Goal: Navigation & Orientation: Find specific page/section

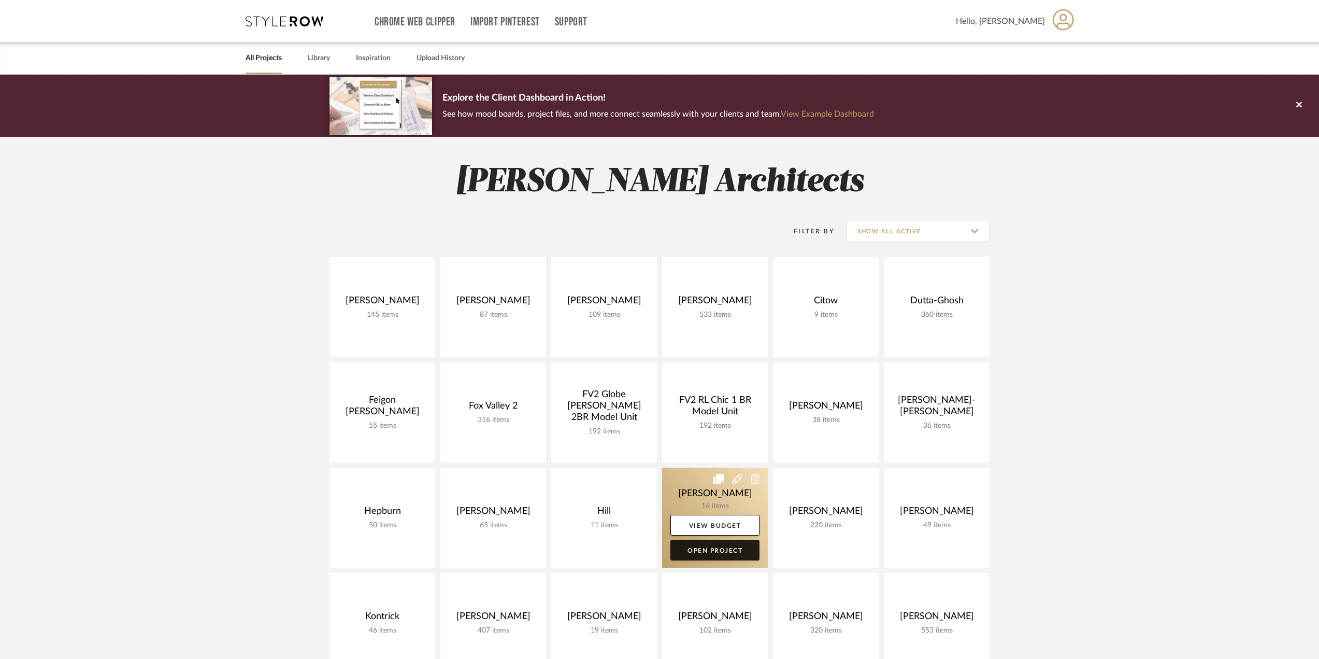
scroll to position [155, 0]
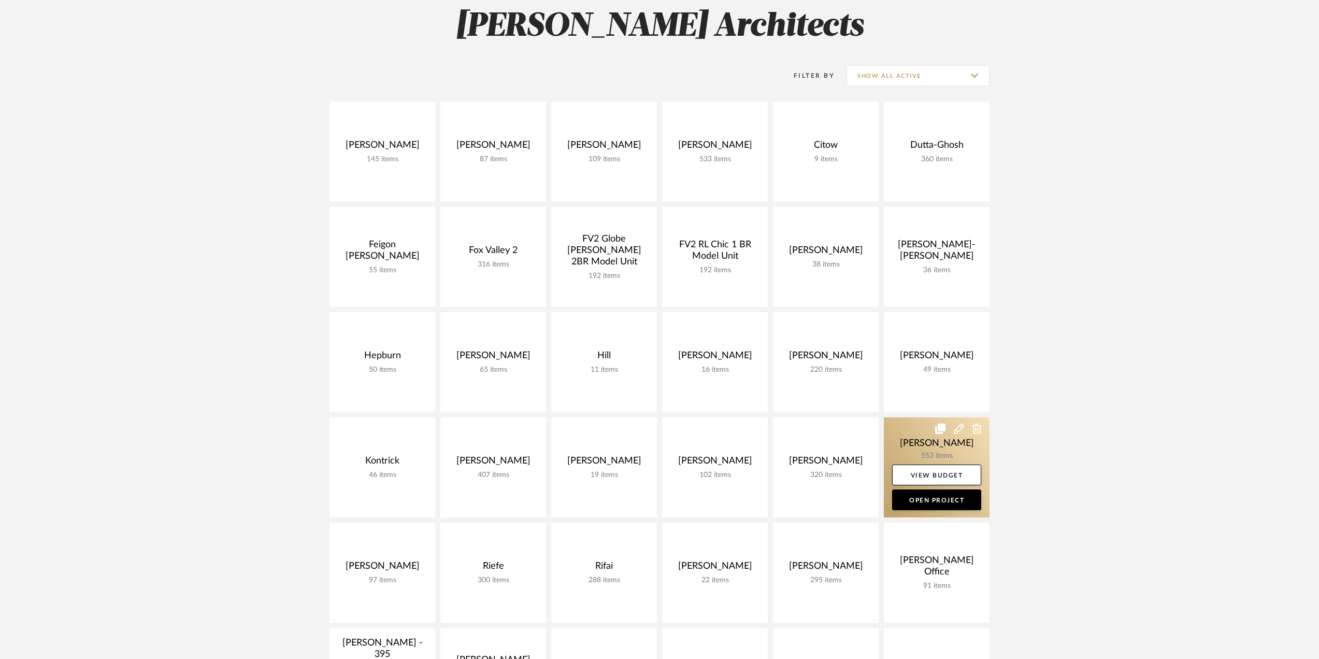
click at [933, 449] on link at bounding box center [937, 467] width 106 height 100
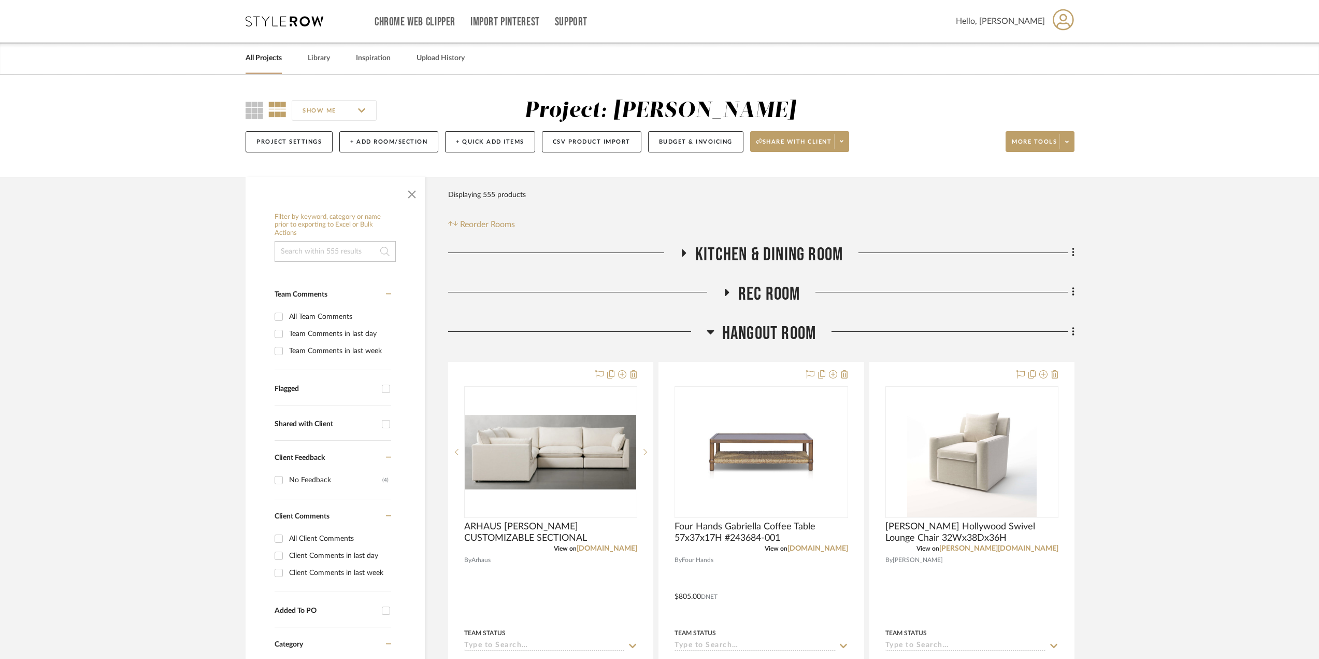
scroll to position [207, 0]
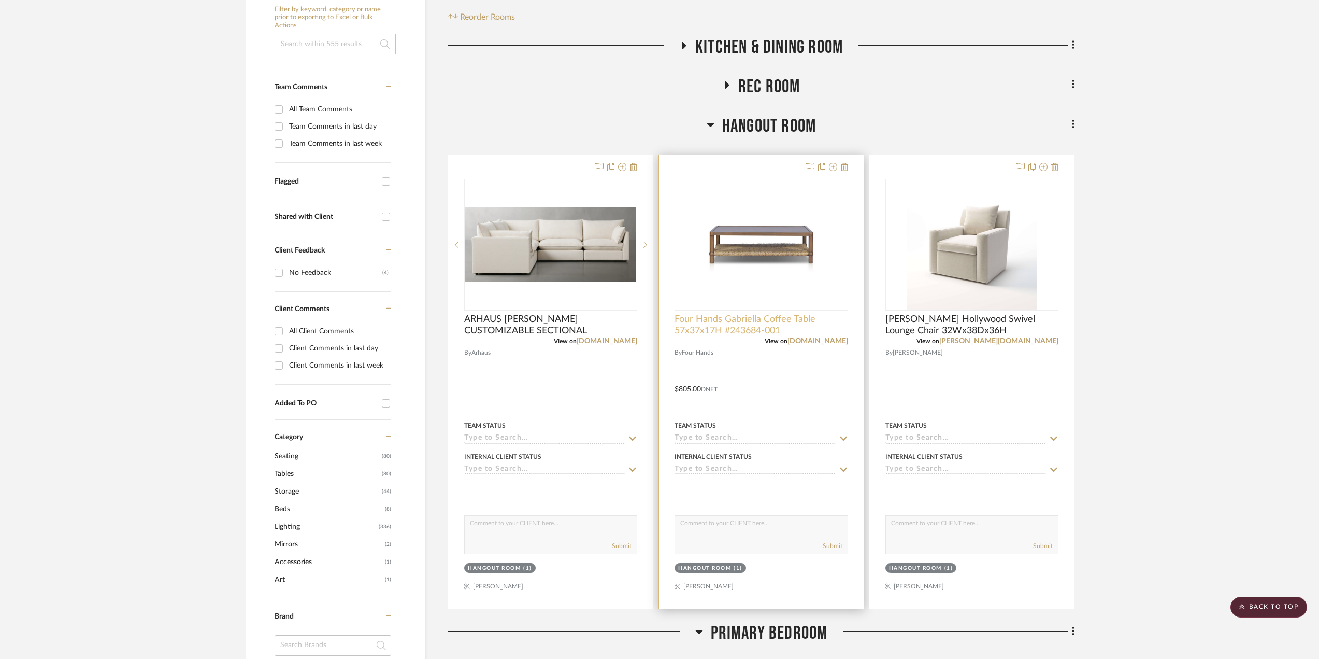
click at [757, 326] on span "Four Hands Gabriella Coffee Table 57x37x17H #243684-001" at bounding box center [761, 324] width 173 height 23
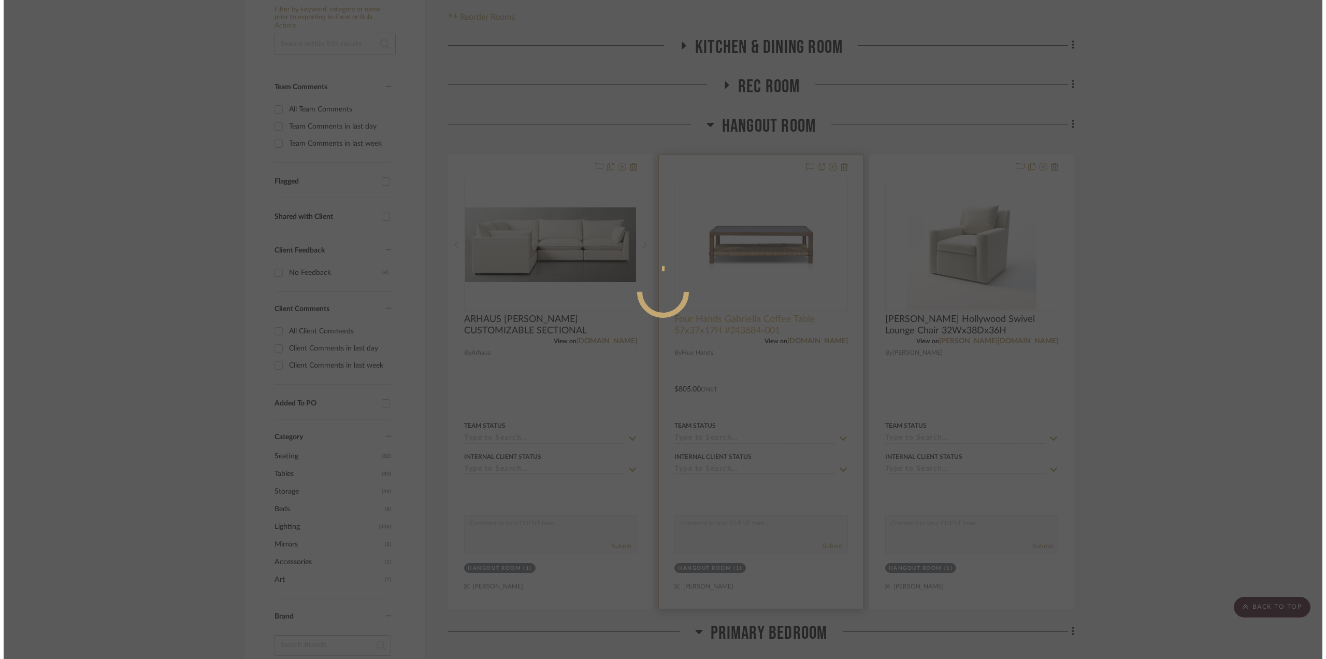
scroll to position [0, 0]
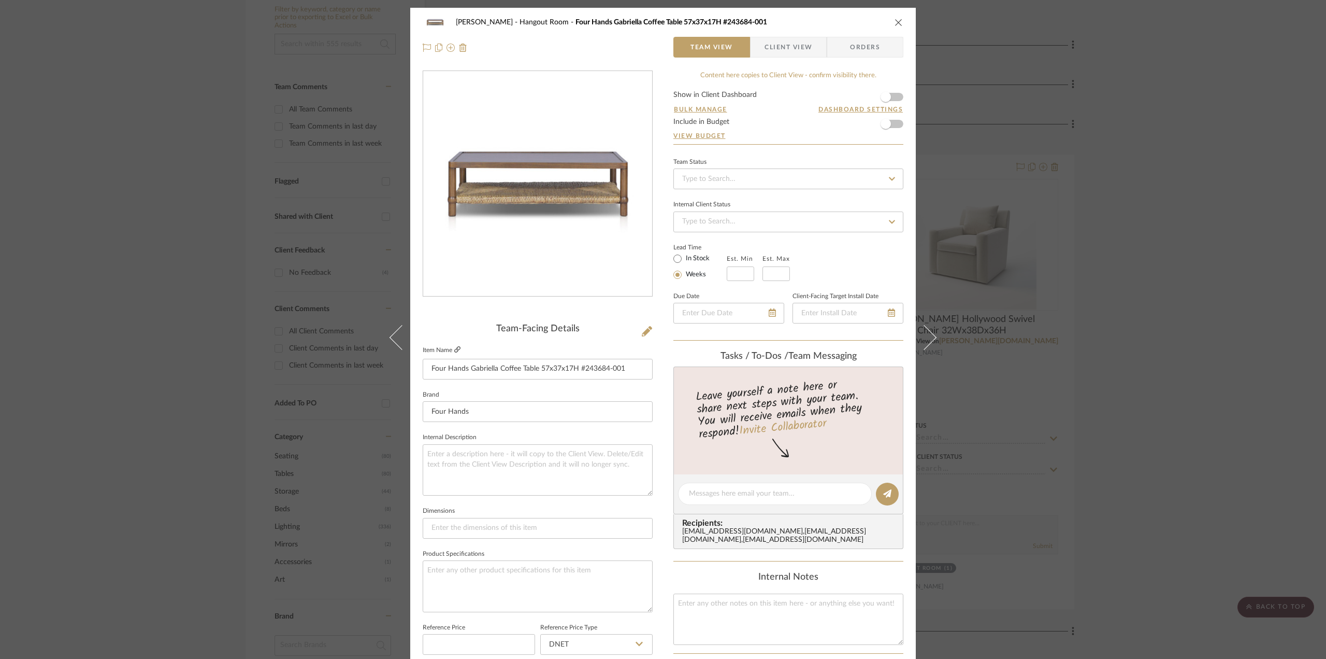
click at [455, 350] on icon at bounding box center [457, 349] width 6 height 6
click at [897, 22] on icon "close" at bounding box center [899, 22] width 8 height 8
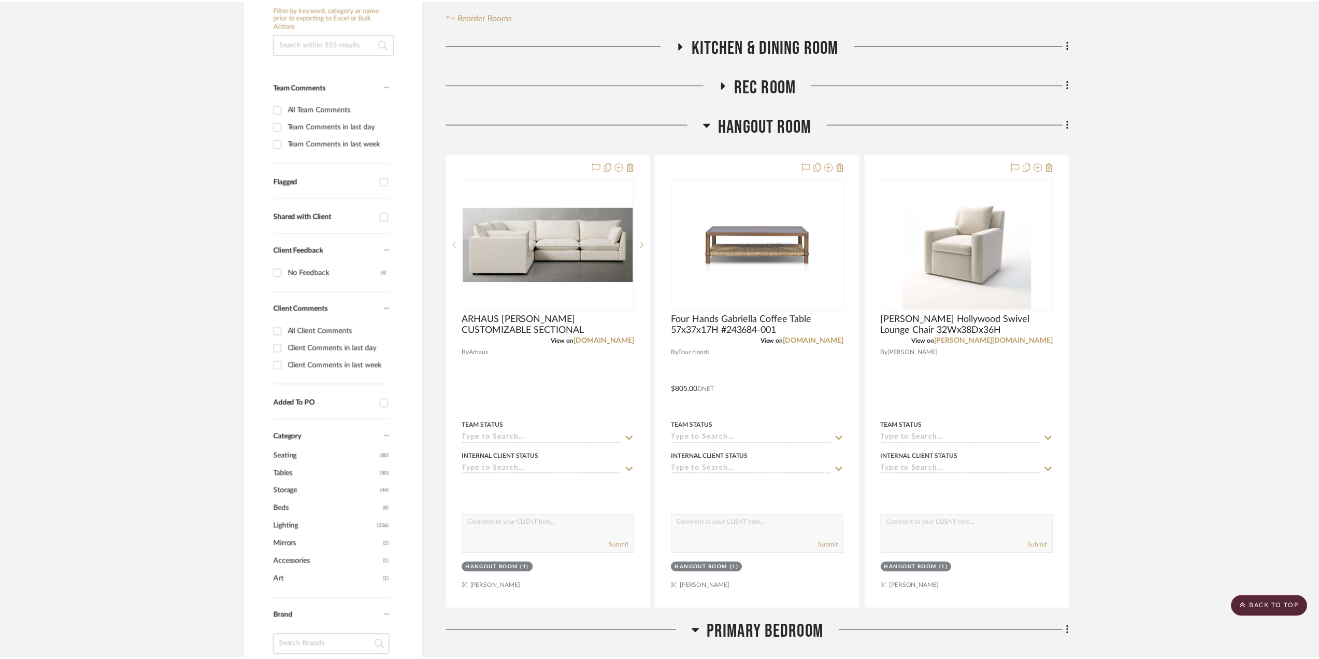
scroll to position [207, 0]
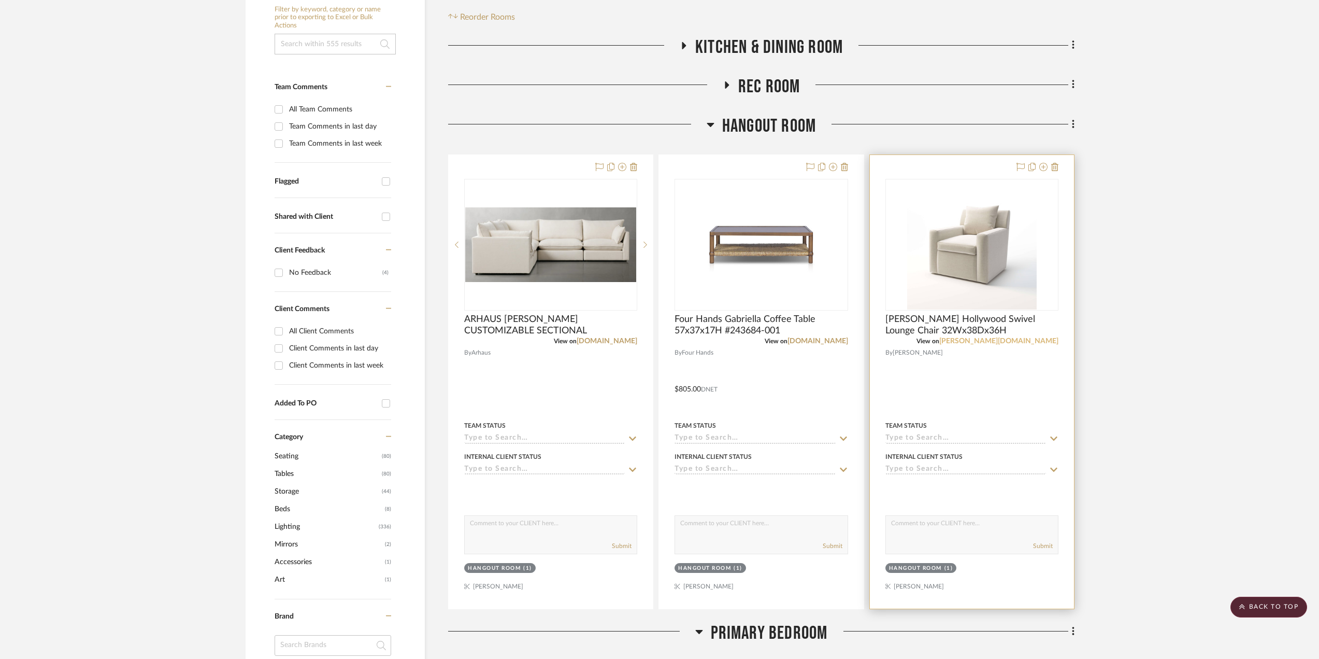
click at [1030, 338] on link "[PERSON_NAME][DOMAIN_NAME]" at bounding box center [998, 340] width 119 height 7
click at [1032, 339] on link "[PERSON_NAME][DOMAIN_NAME]" at bounding box center [998, 340] width 119 height 7
